Goal: Transaction & Acquisition: Purchase product/service

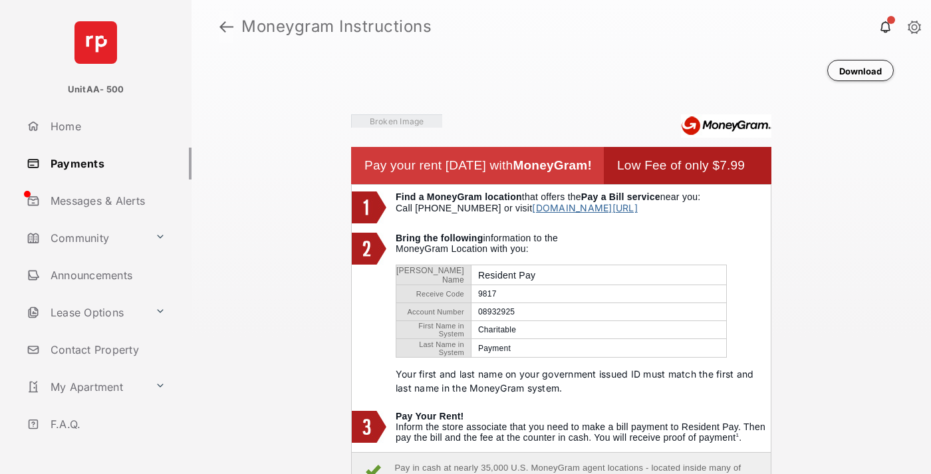
click at [226, 27] on link at bounding box center [227, 27] width 14 height 32
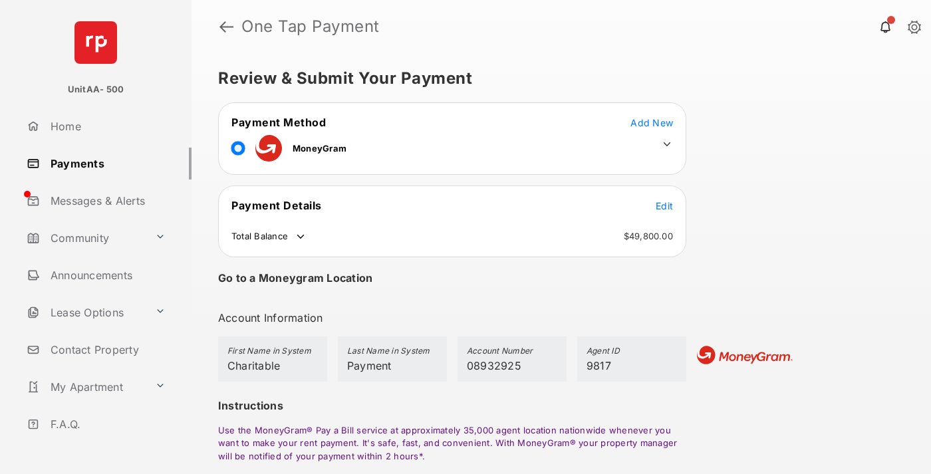
click at [664, 206] on span "Edit" at bounding box center [664, 205] width 17 height 11
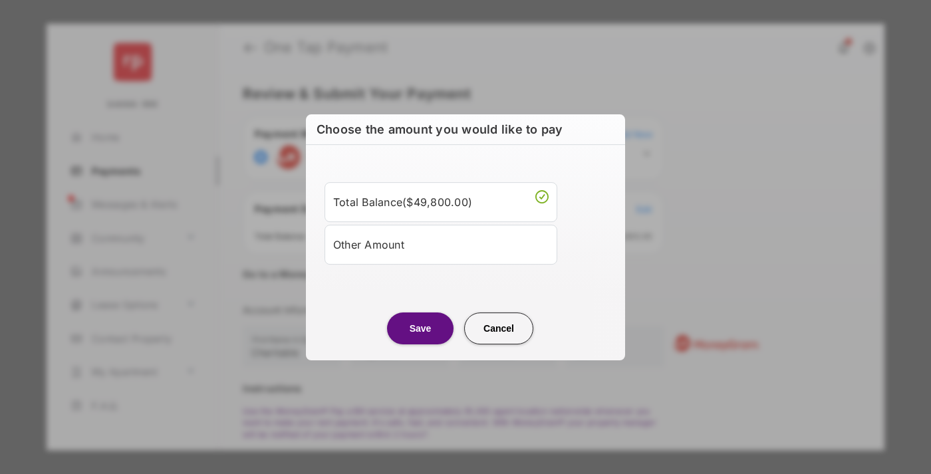
click at [441, 244] on div "Other Amount" at bounding box center [441, 244] width 216 height 23
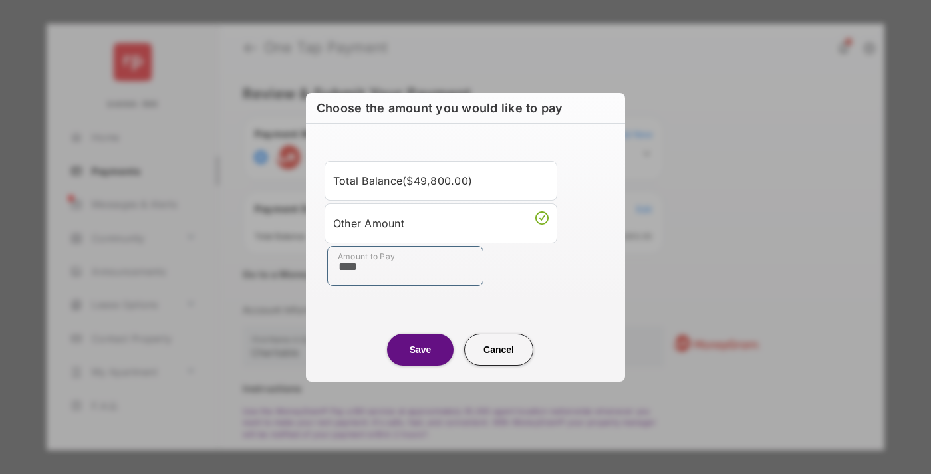
type input "****"
click at [420, 349] on button "Save" at bounding box center [420, 350] width 67 height 32
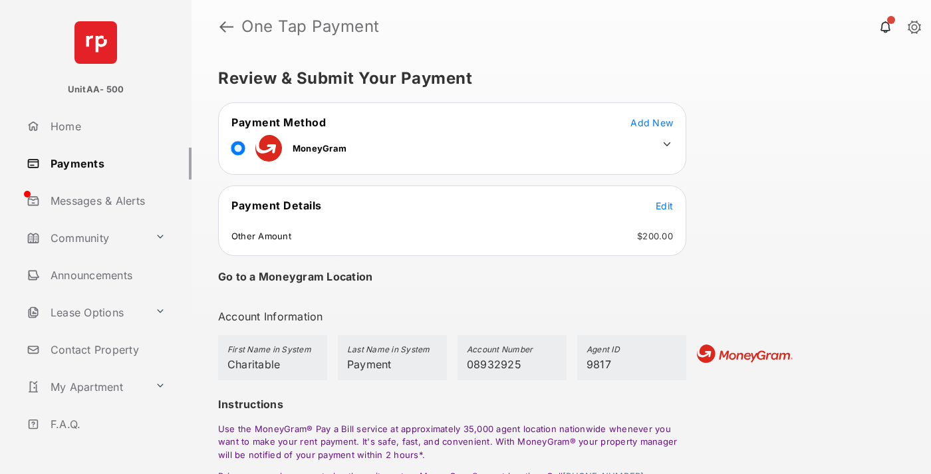
click at [667, 144] on icon at bounding box center [667, 144] width 12 height 12
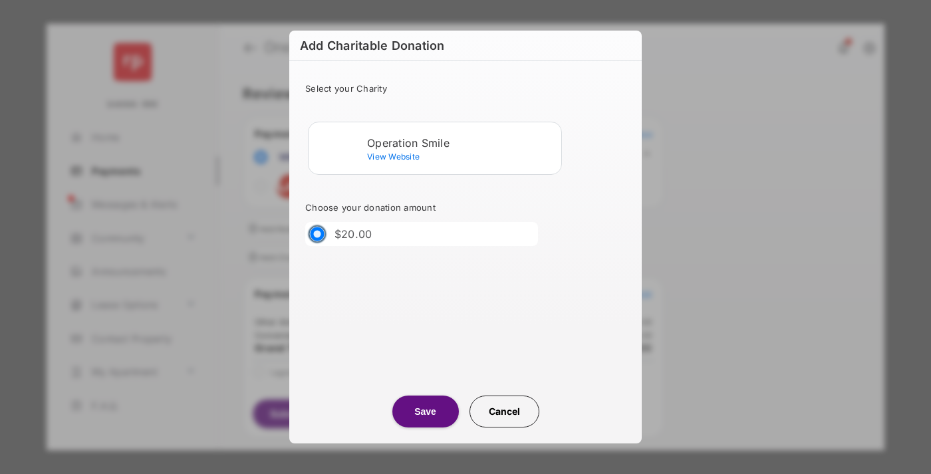
click at [462, 142] on div "Operation Smile" at bounding box center [461, 143] width 189 height 12
click at [425, 412] on button "Save" at bounding box center [425, 412] width 67 height 32
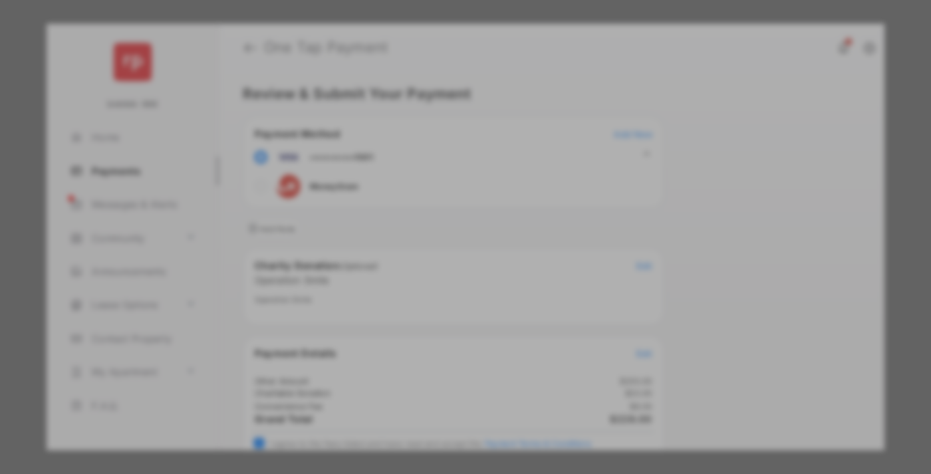
scroll to position [54, 0]
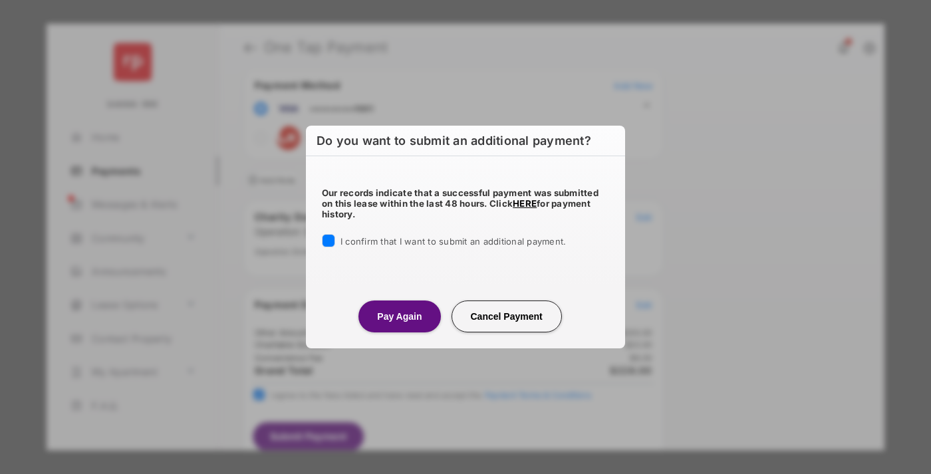
click at [399, 316] on button "Pay Again" at bounding box center [400, 317] width 82 height 32
